Goal: Check status: Check status

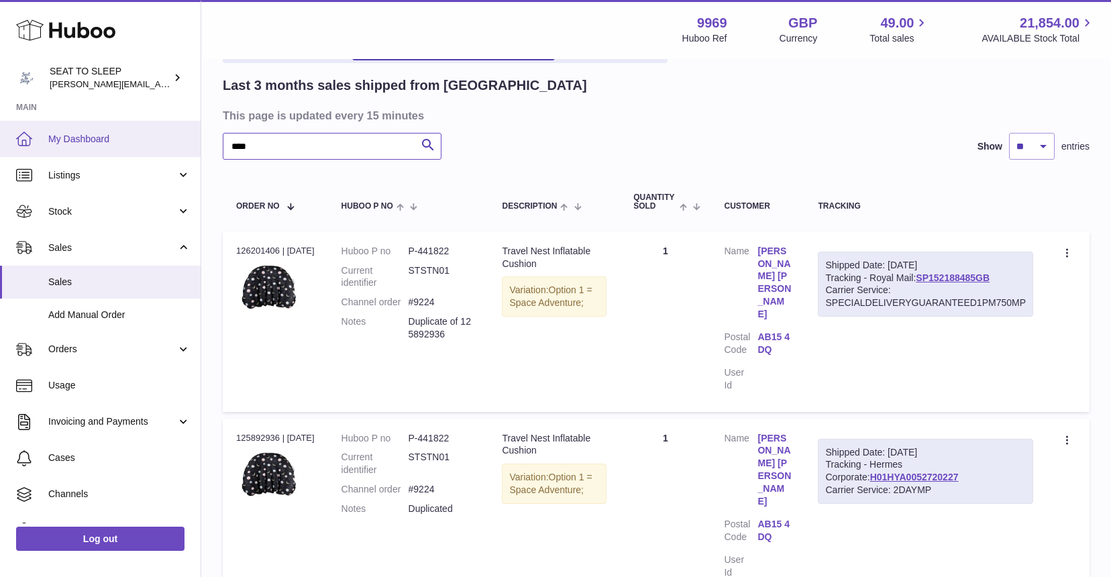
drag, startPoint x: 281, startPoint y: 144, endPoint x: 193, endPoint y: 150, distance: 88.1
click at [193, 150] on div "Huboo SEAT TO SLEEP amy@seattosleep.co.uk Main My Dashboard Listings Not with H…" at bounding box center [555, 312] width 1111 height 798
type input "****"
click at [75, 138] on span "My Dashboard" at bounding box center [119, 139] width 142 height 13
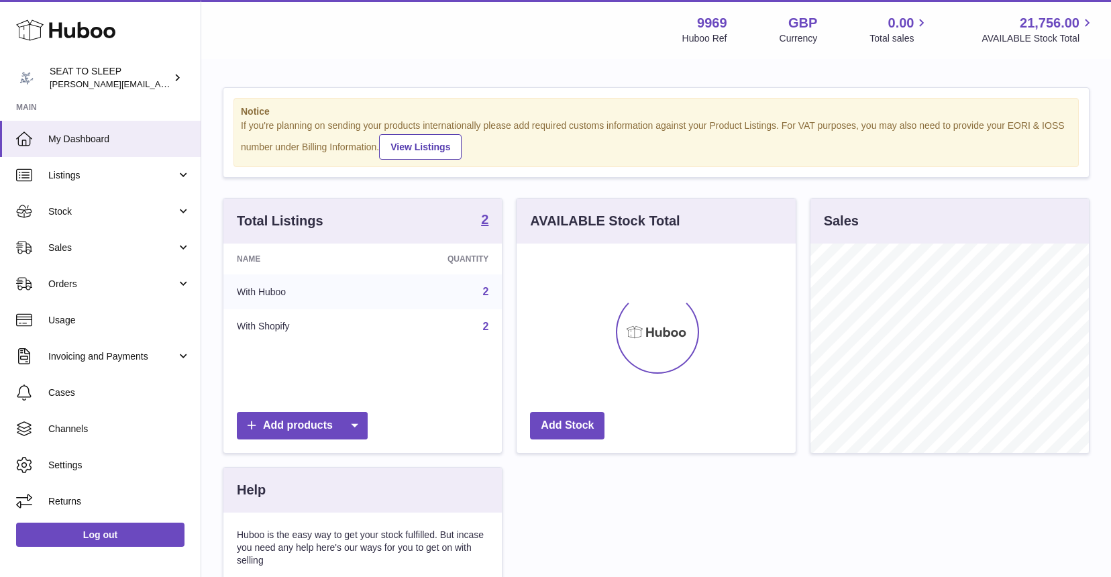
scroll to position [209, 279]
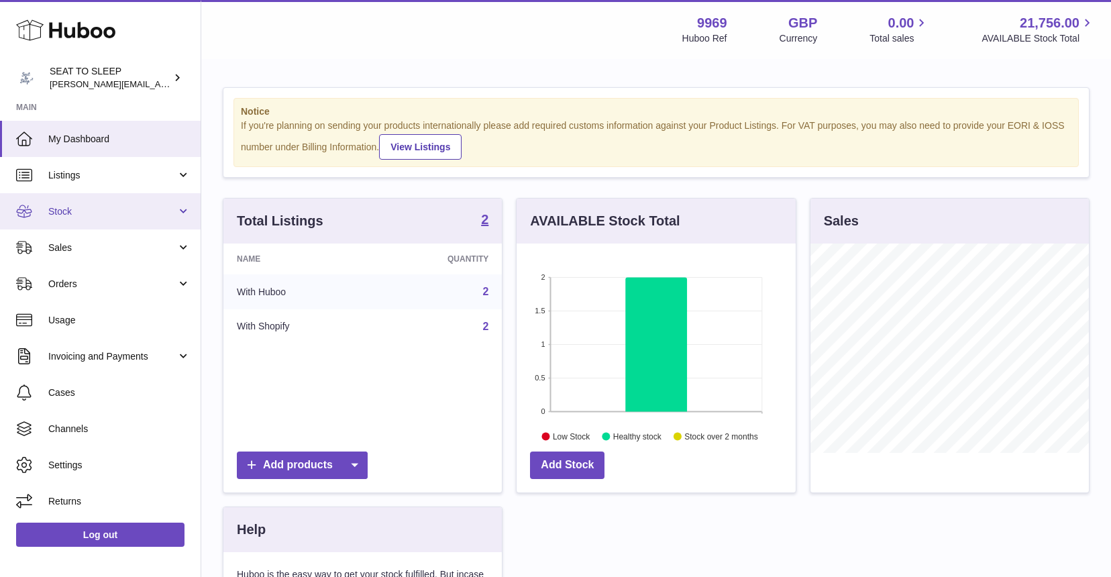
click at [62, 201] on link "Stock" at bounding box center [100, 211] width 201 height 36
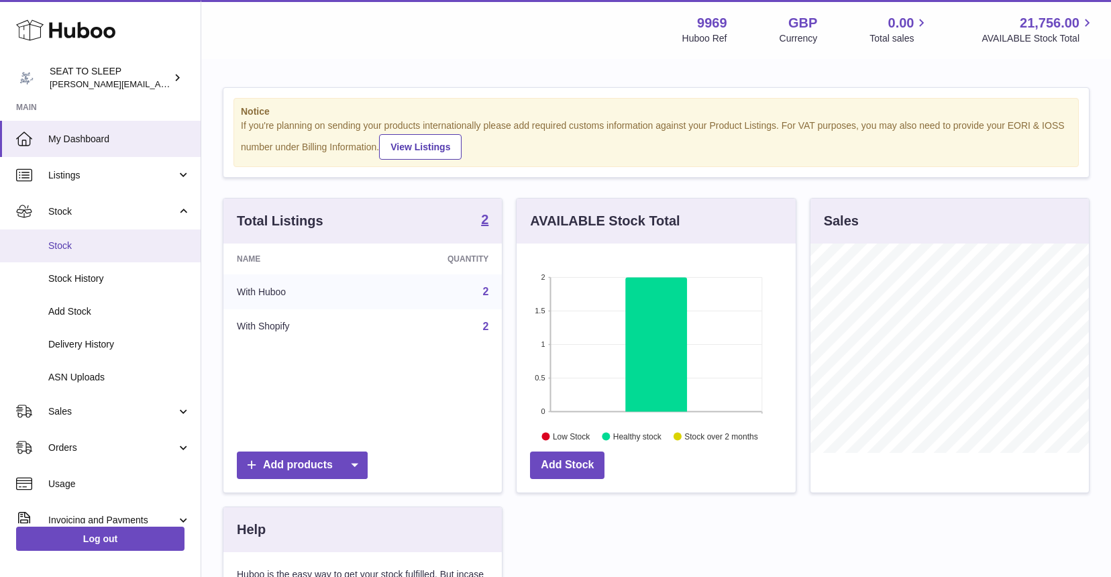
click at [61, 233] on link "Stock" at bounding box center [100, 245] width 201 height 33
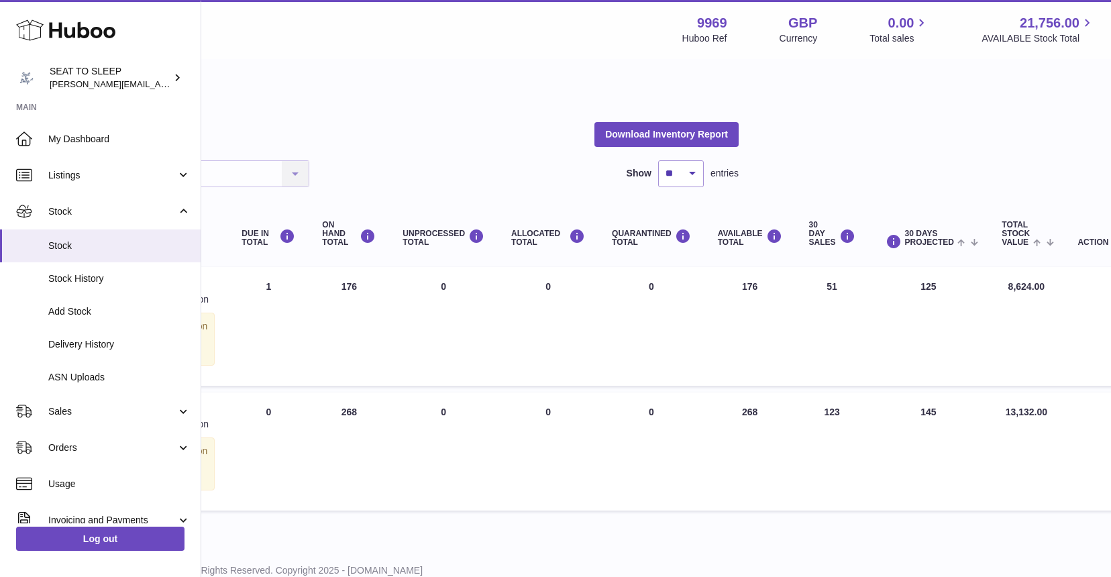
scroll to position [0, 350]
click at [42, 406] on link "Sales" at bounding box center [100, 411] width 201 height 36
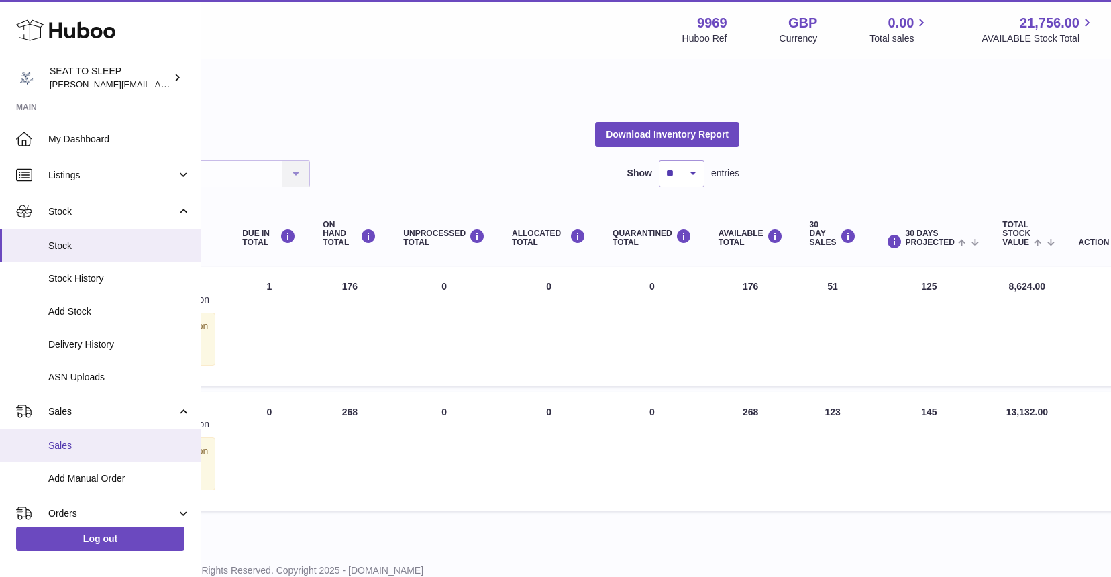
click at [57, 432] on link "Sales" at bounding box center [100, 445] width 201 height 33
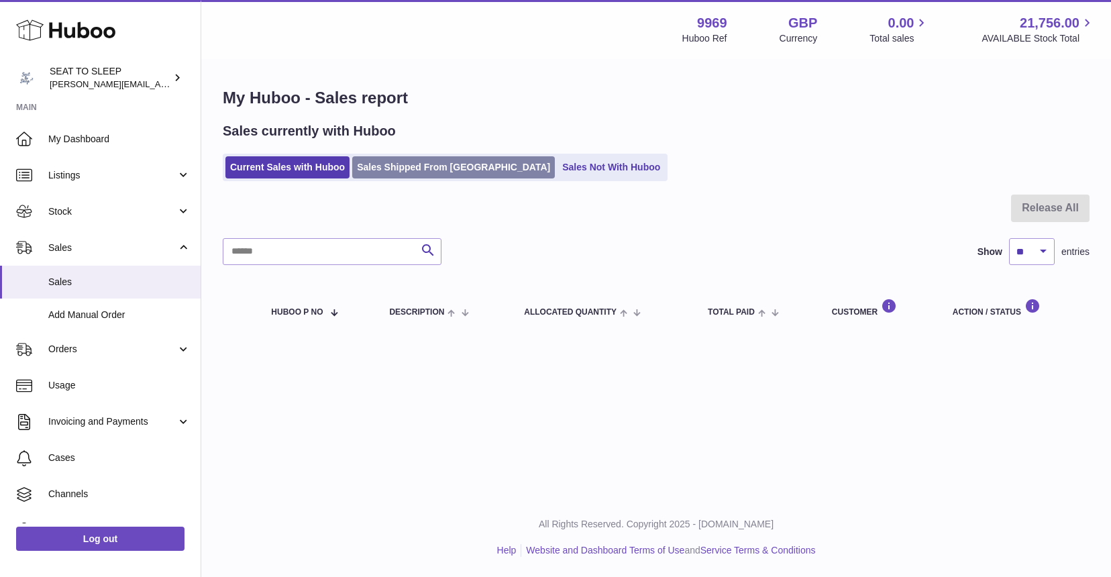
click at [401, 167] on link "Sales Shipped From [GEOGRAPHIC_DATA]" at bounding box center [453, 167] width 203 height 22
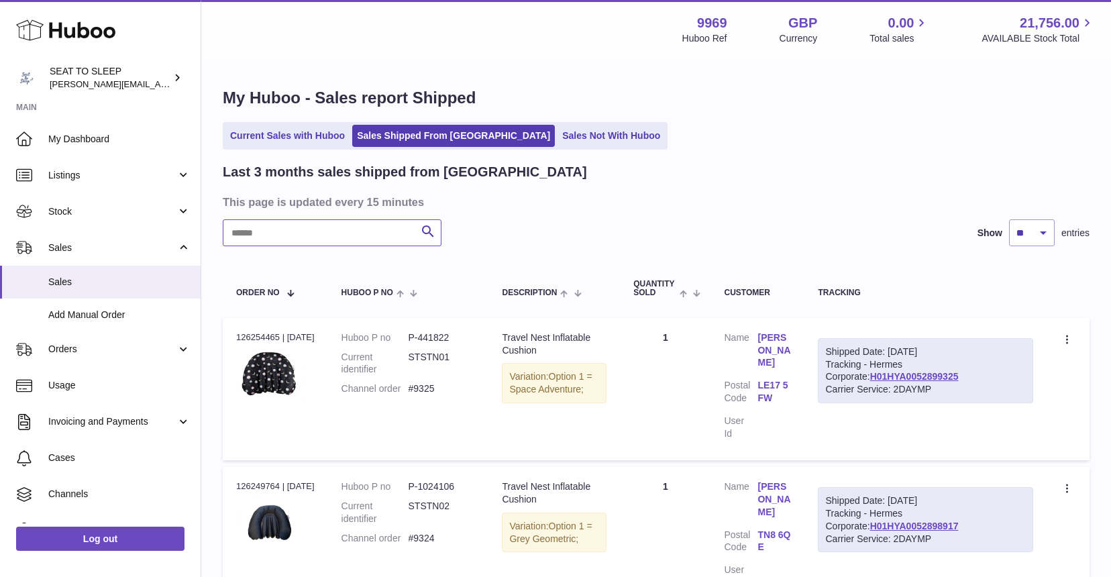
click at [263, 233] on input "text" at bounding box center [332, 232] width 219 height 27
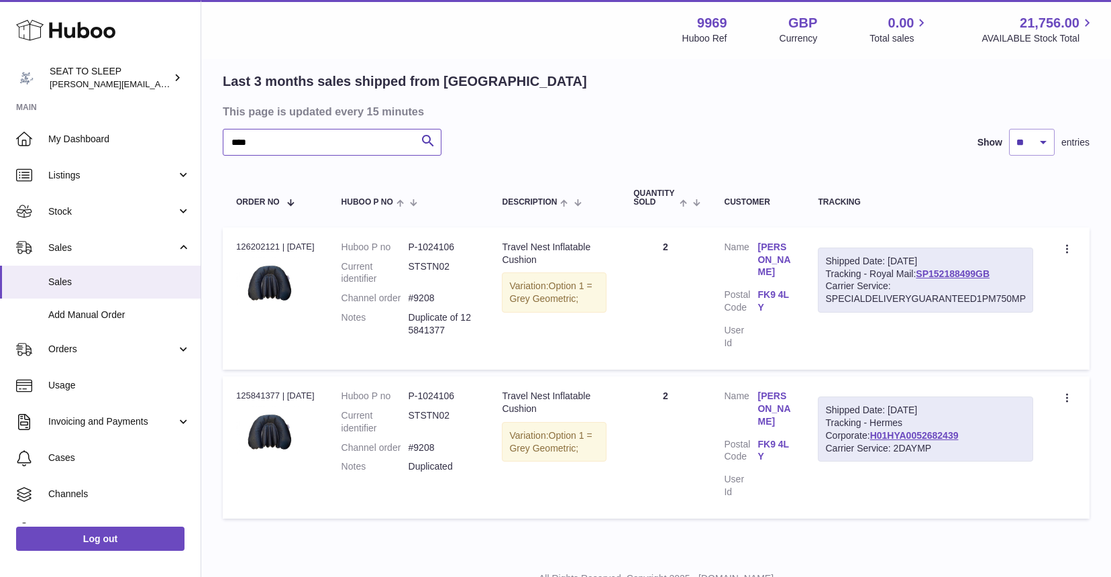
scroll to position [90, 0]
type input "****"
click at [870, 431] on link "H01HYA0052682439" at bounding box center [914, 436] width 89 height 11
click at [946, 272] on link "SP152188499GB" at bounding box center [953, 274] width 74 height 11
